Goal: Task Accomplishment & Management: Manage account settings

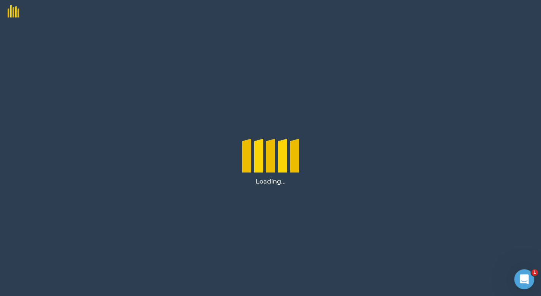
click at [525, 276] on icon "Open Intercom Messenger" at bounding box center [523, 278] width 13 height 13
